Goal: Communication & Community: Answer question/provide support

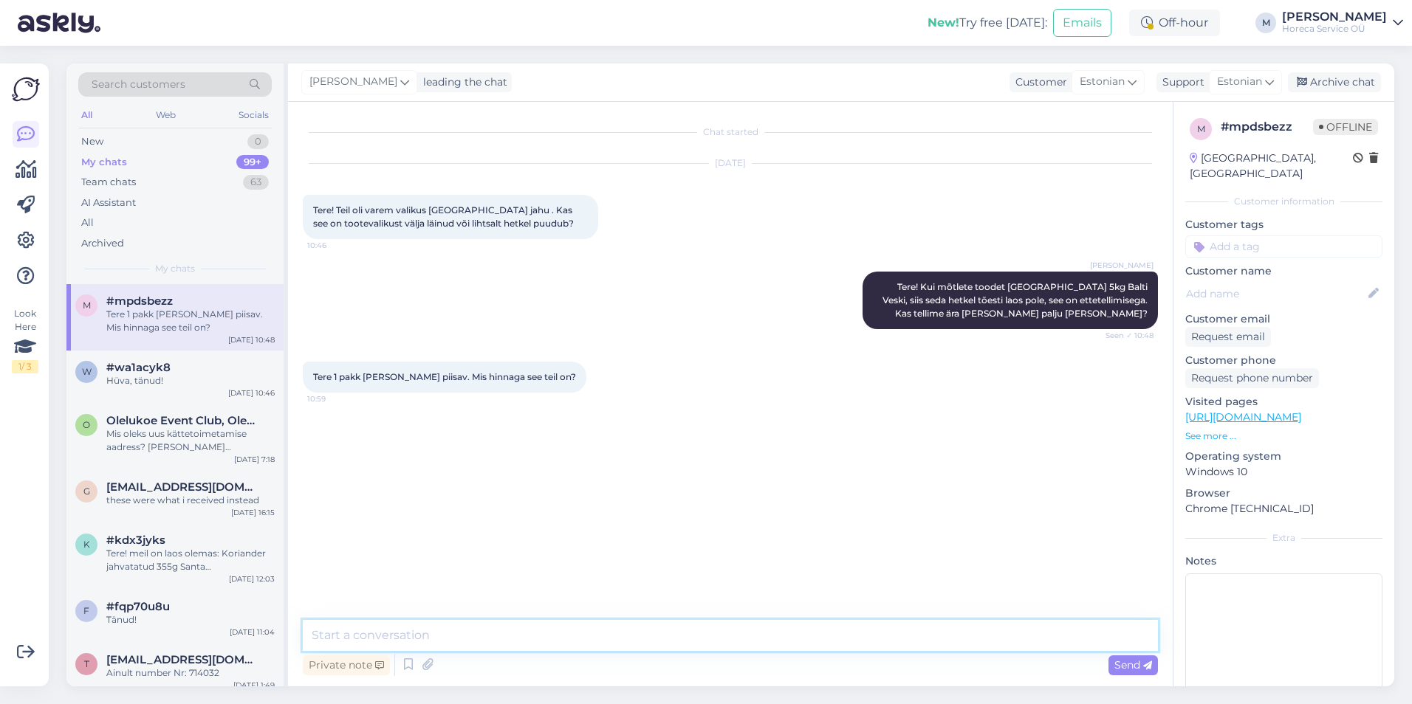
click at [416, 640] on textarea at bounding box center [730, 635] width 855 height 31
click at [348, 637] on textarea at bounding box center [730, 635] width 855 height 31
type textarea "Uurin ostuosakonnast hinna [PERSON_NAME] teada, millal saaksime lattu. Kas saat…"
drag, startPoint x: 570, startPoint y: 636, endPoint x: 497, endPoint y: 628, distance: 73.5
click at [497, 628] on textarea "Uurin ostuosakonnast hinna [PERSON_NAME] teada, millal saaksime lattu. Kas saat…" at bounding box center [730, 635] width 855 height 31
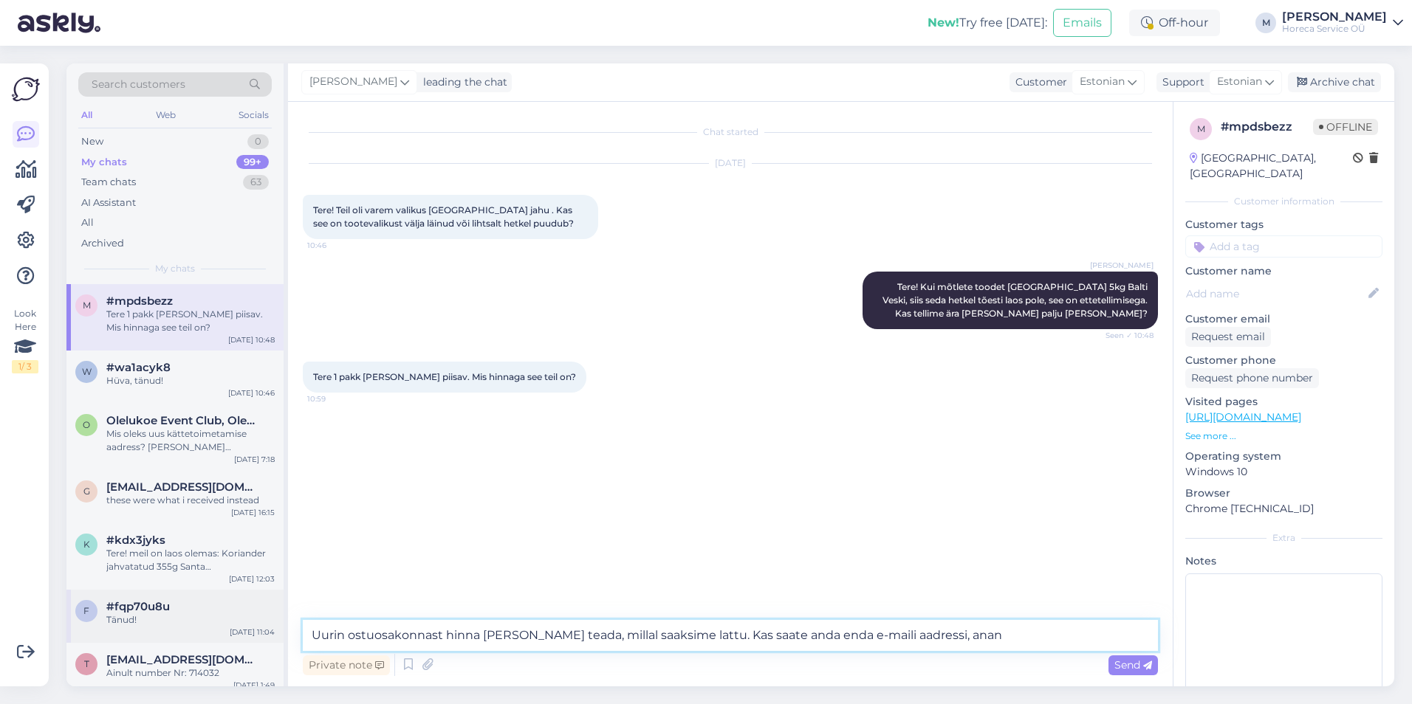
drag, startPoint x: 700, startPoint y: 639, endPoint x: 279, endPoint y: 628, distance: 421.0
click at [279, 628] on div "Search customers All Web Socials New 0 My chats 99+ Team chats 63 AI Assistant …" at bounding box center [729, 374] width 1327 height 623
drag, startPoint x: 991, startPoint y: 635, endPoint x: 108, endPoint y: 573, distance: 885.2
click at [106, 588] on div "Search customers All Web Socials New 0 My chats 99+ Team chats 63 AI Assistant …" at bounding box center [729, 374] width 1327 height 623
click at [426, 637] on textarea at bounding box center [730, 635] width 855 height 31
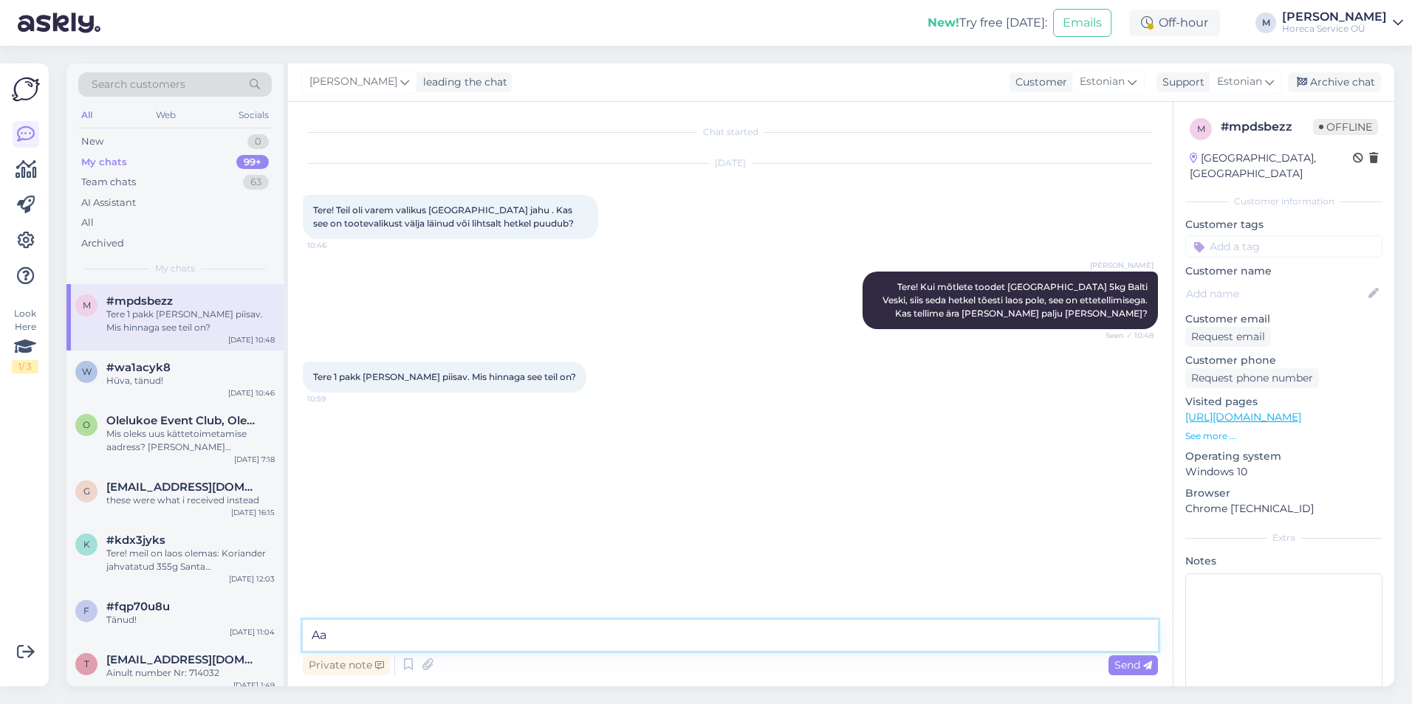
type textarea "A"
click at [634, 630] on textarea "[PERSON_NAME] teile teada, kui on lattu tulemas [PERSON_NAME]" at bounding box center [730, 635] width 855 height 31
click at [704, 633] on textarea "[PERSON_NAME] teile teada, kui on lattu tulemas [PERSON_NAME]. Kuidas teie e-ma…" at bounding box center [730, 635] width 855 height 31
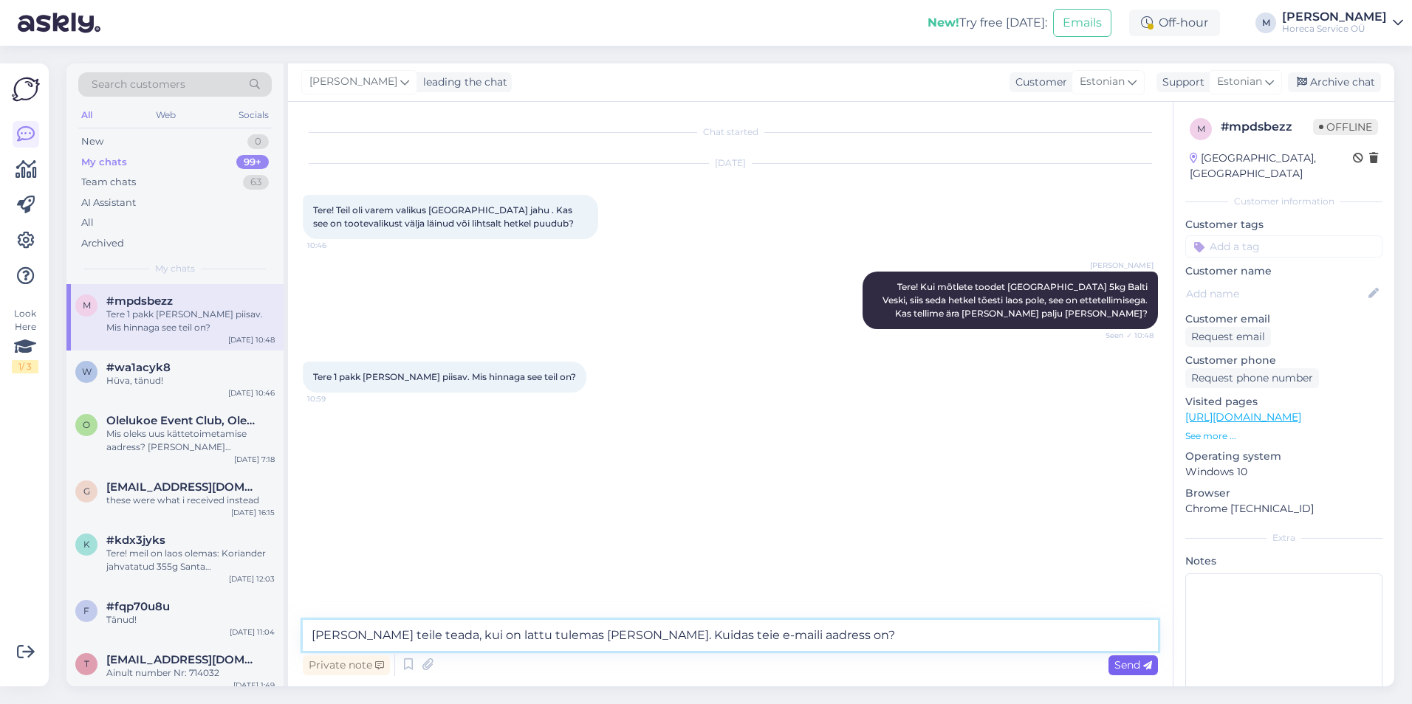
type textarea "[PERSON_NAME] teile teada, kui on lattu tulemas [PERSON_NAME]. Kuidas teie e-ma…"
click at [1119, 663] on span "Send" at bounding box center [1133, 665] width 38 height 13
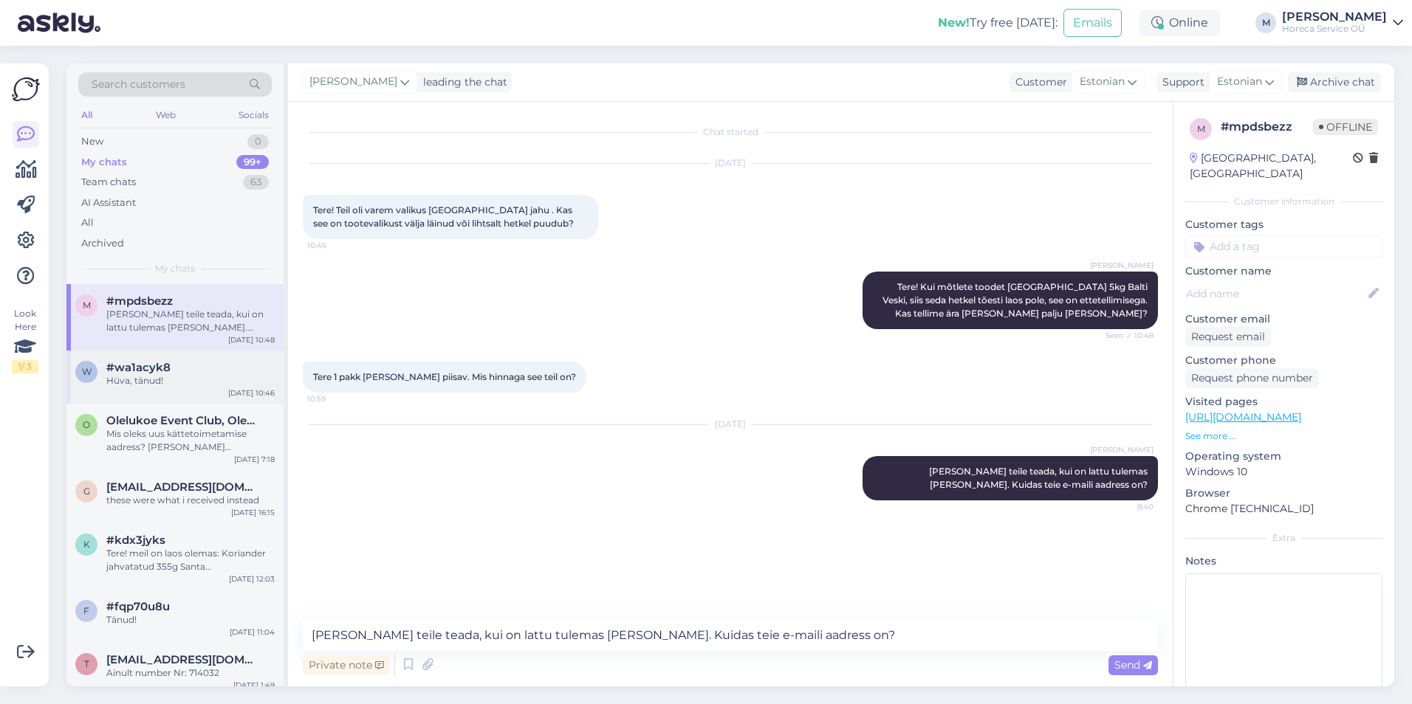
click at [137, 383] on div "Hüva, tänud!" at bounding box center [190, 380] width 168 height 13
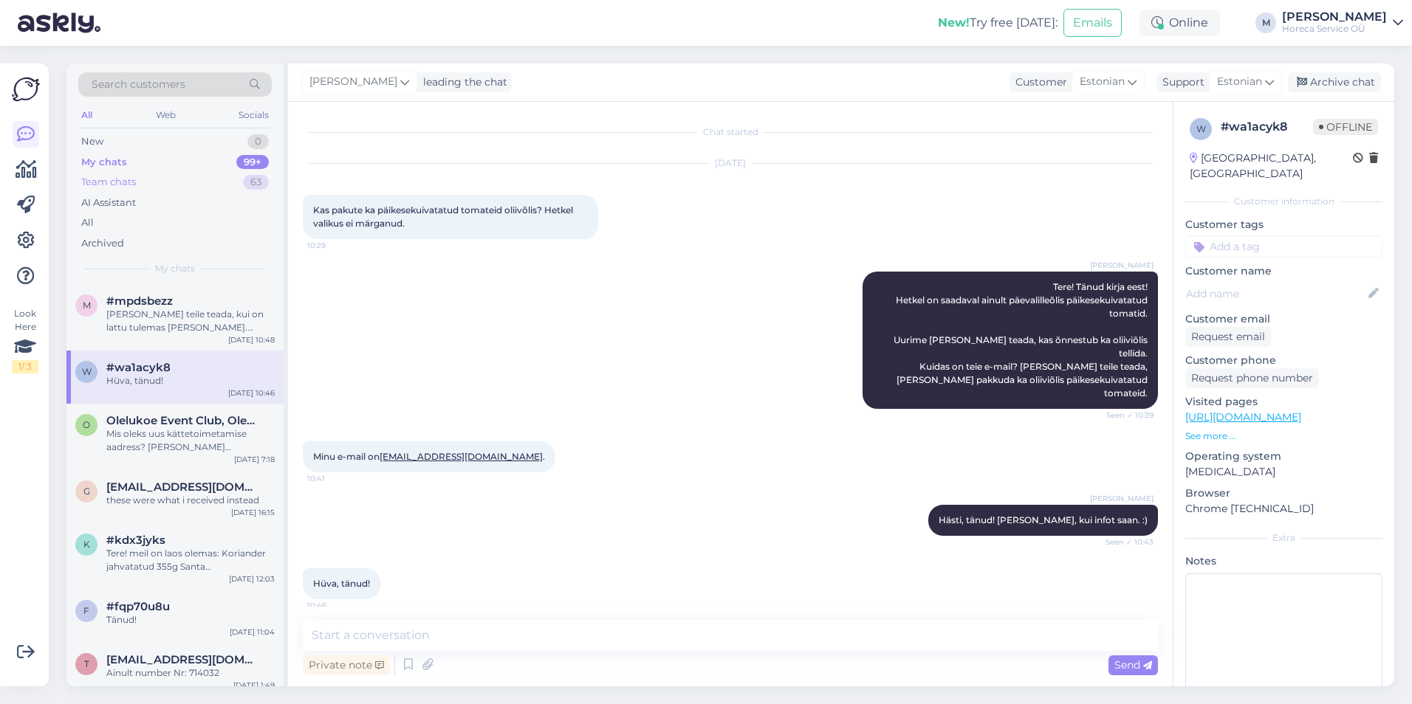
click at [164, 180] on div "Team chats 63" at bounding box center [174, 182] width 193 height 21
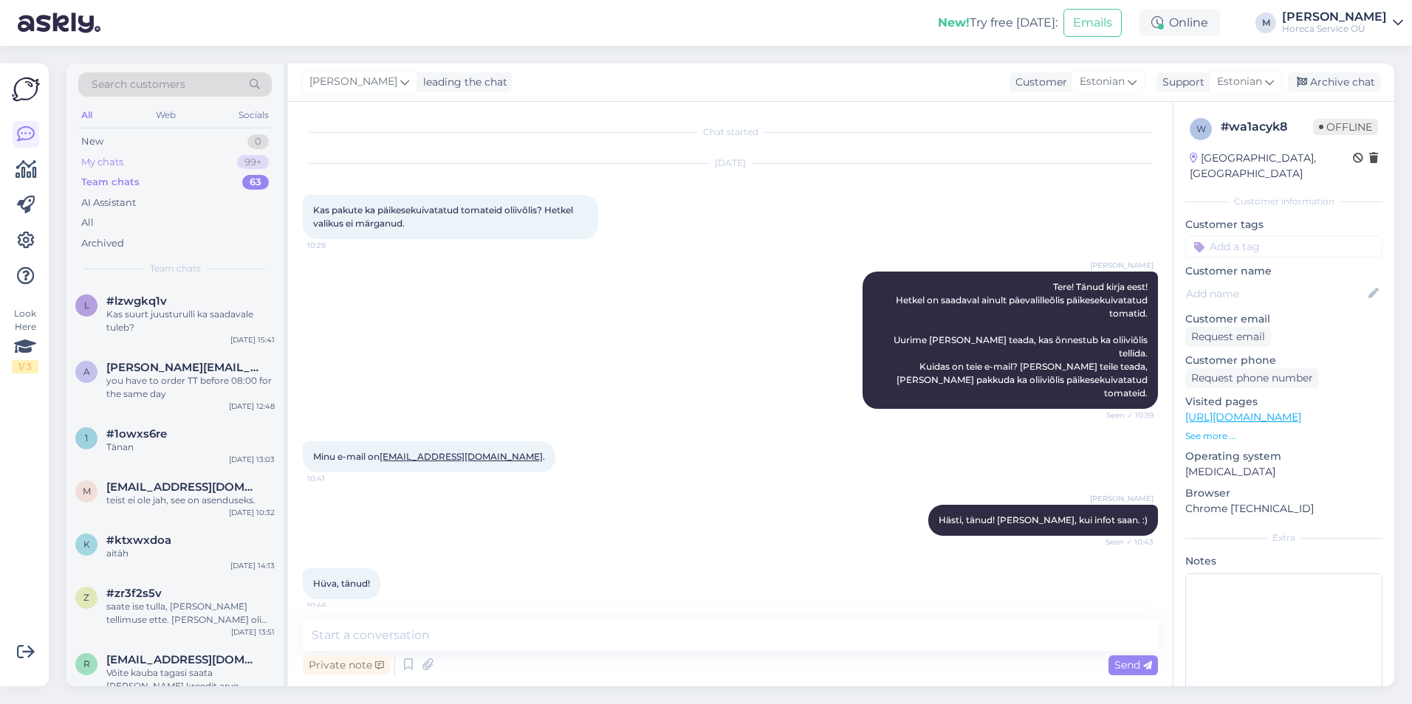
click at [180, 161] on div "My chats 99+" at bounding box center [174, 162] width 193 height 21
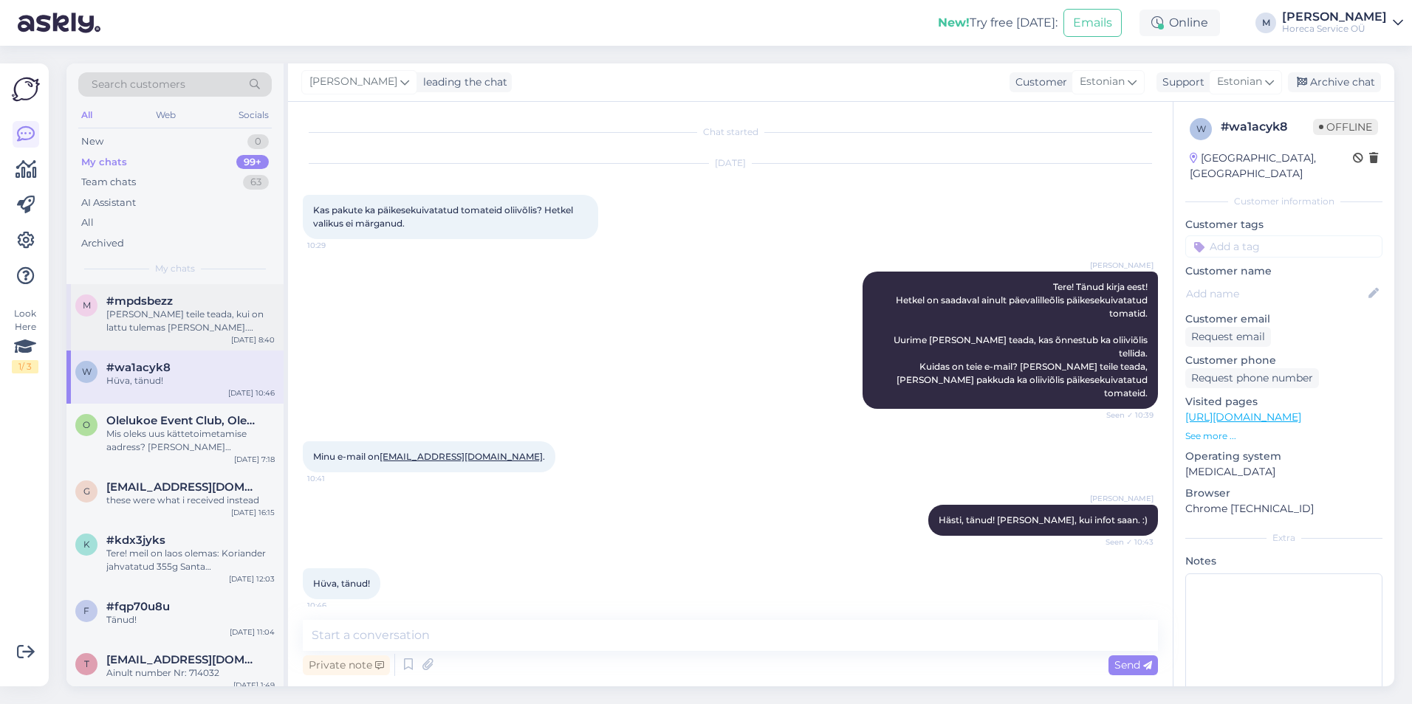
click at [162, 315] on div "[PERSON_NAME] teile teada, kui on lattu tulemas [PERSON_NAME]. Kuidas teie e-ma…" at bounding box center [190, 321] width 168 height 27
